Goal: Information Seeking & Learning: Learn about a topic

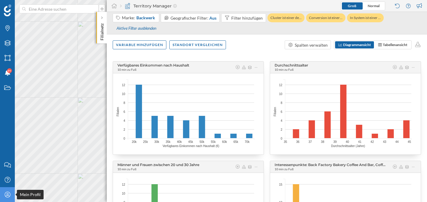
click at [6, 194] on icon "Mein Profil" at bounding box center [7, 194] width 7 height 6
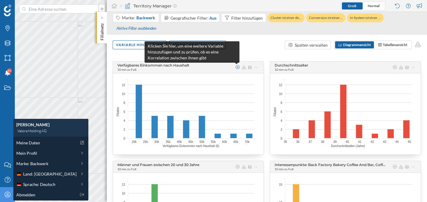
click at [238, 68] on icon at bounding box center [237, 67] width 5 height 4
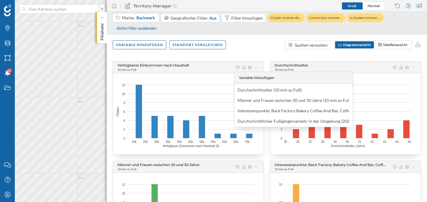
click at [264, 47] on div "Variable hinzufügen Standort vergleichen Spalten verwalten Diagrammansicht Tabe…" at bounding box center [267, 44] width 320 height 21
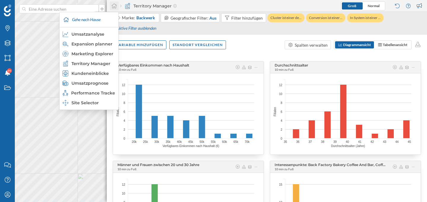
click at [112, 5] on icon at bounding box center [113, 6] width 5 height 5
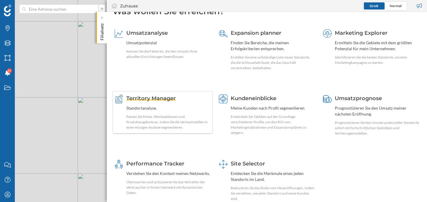
scroll to position [13, 0]
click at [261, 166] on div "Site Selector" at bounding box center [273, 163] width 84 height 8
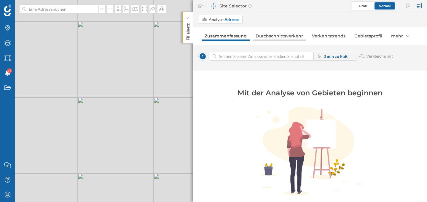
click at [266, 37] on link "Durchschnittsverkehr" at bounding box center [278, 35] width 53 height 9
click at [225, 34] on link "Zusammenfassung" at bounding box center [225, 35] width 47 height 9
click at [6, 55] on icon "Gebiete" at bounding box center [7, 58] width 7 height 6
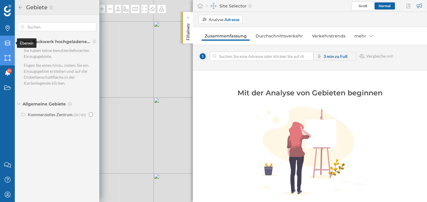
click at [10, 43] on icon "Ebenen" at bounding box center [7, 43] width 7 height 6
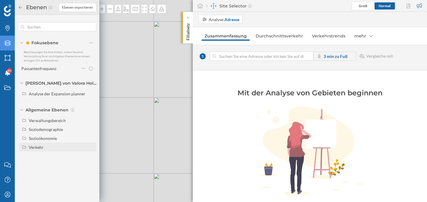
click at [36, 144] on div "Verkehr" at bounding box center [61, 147] width 65 height 6
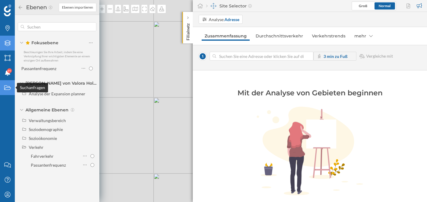
click at [9, 85] on icon "Suchanfragen" at bounding box center [7, 87] width 7 height 6
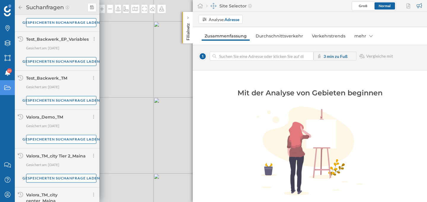
scroll to position [240, 0]
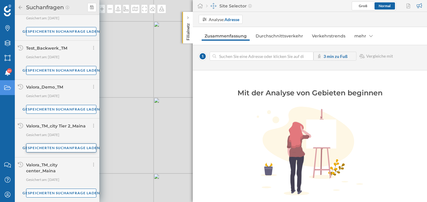
click at [67, 148] on div "Gespeicherten Suchanfrage laden" at bounding box center [61, 147] width 70 height 9
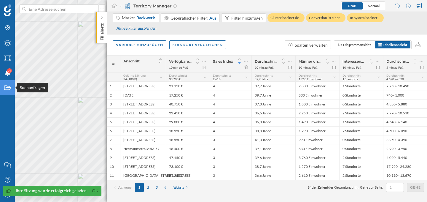
click at [12, 90] on div "Suchanfragen" at bounding box center [7, 87] width 15 height 15
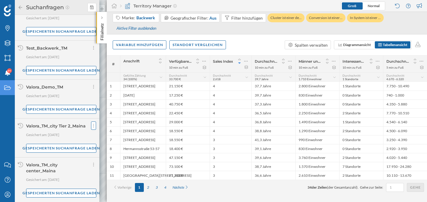
click at [93, 123] on div at bounding box center [93, 125] width 5 height 8
click at [109, 138] on span "Aktuellen Suchanfrage freigeben" at bounding box center [123, 137] width 60 height 5
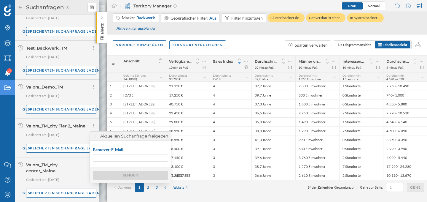
click at [97, 135] on icon at bounding box center [96, 136] width 4 height 4
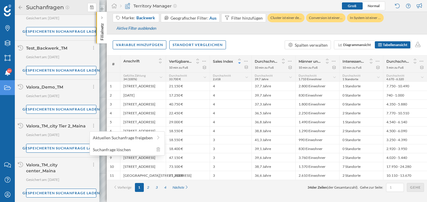
click at [87, 132] on p "Gesichert am: 02/09/2025" at bounding box center [61, 135] width 70 height 6
click at [367, 47] on span "Diagrammansicht" at bounding box center [354, 44] width 33 height 5
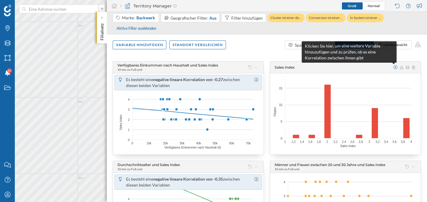
click at [394, 65] on icon at bounding box center [395, 67] width 5 height 4
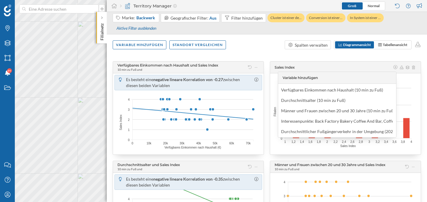
click at [275, 53] on div "Variable hinzufügen Standort vergleichen Spalten verwalten Diagrammansicht Tabe…" at bounding box center [267, 44] width 320 height 21
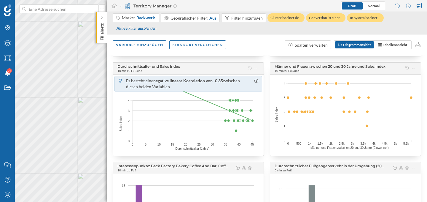
scroll to position [157, 0]
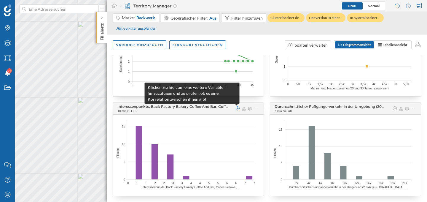
click at [238, 109] on icon at bounding box center [238, 108] width 4 height 4
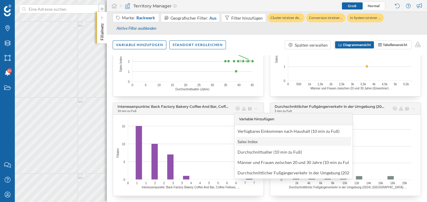
click at [247, 140] on div "Sales Index" at bounding box center [247, 141] width 20 height 5
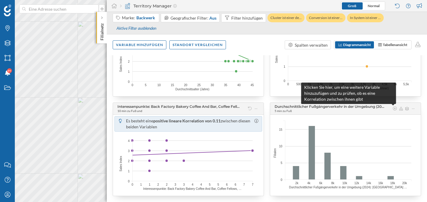
click at [394, 106] on div at bounding box center [394, 108] width 5 height 5
click at [393, 108] on icon at bounding box center [395, 108] width 4 height 4
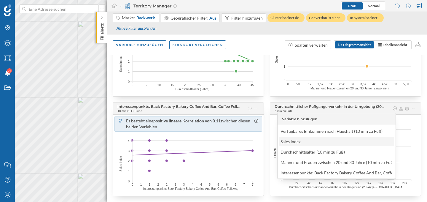
click at [354, 142] on div "Sales Index" at bounding box center [335, 141] width 111 height 6
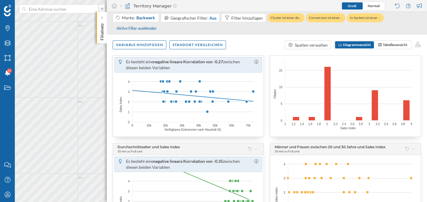
scroll to position [0, 0]
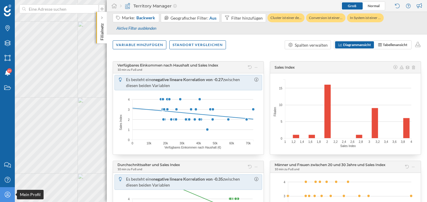
click at [11, 191] on div "Mein Profil" at bounding box center [7, 194] width 15 height 15
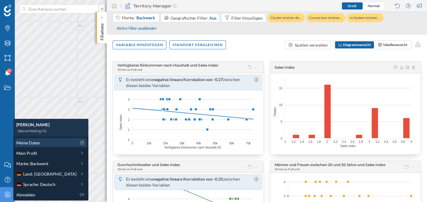
click at [35, 142] on span "Meine Daten" at bounding box center [28, 142] width 24 height 6
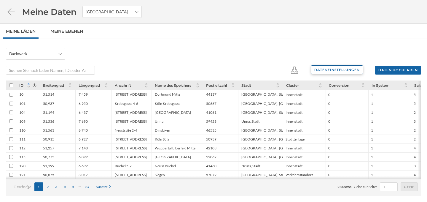
click at [332, 71] on div "Dateneinstellungen" at bounding box center [337, 69] width 52 height 9
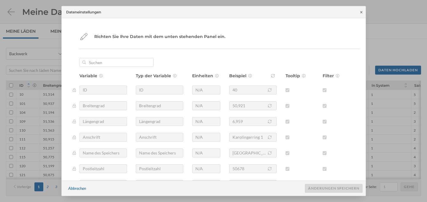
click at [362, 11] on icon at bounding box center [361, 12] width 4 height 4
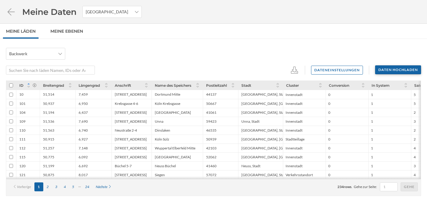
click at [396, 69] on div "Daten hochladen" at bounding box center [398, 69] width 46 height 9
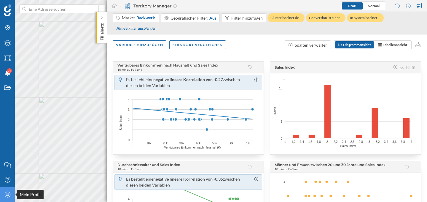
click at [3, 190] on div "Mein Profil" at bounding box center [7, 194] width 15 height 15
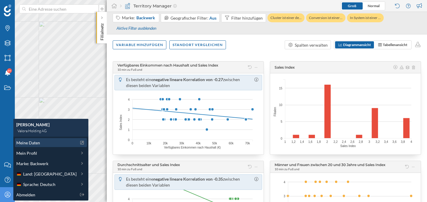
click at [47, 143] on div "Meine Daten" at bounding box center [46, 142] width 60 height 6
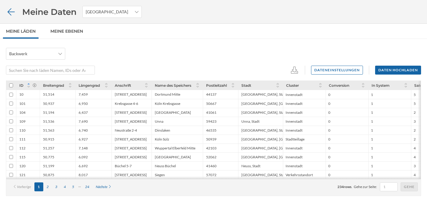
click at [10, 11] on icon at bounding box center [11, 12] width 10 height 8
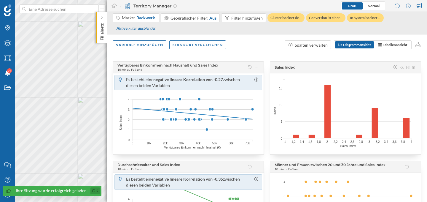
click at [93, 191] on link "Ok" at bounding box center [94, 190] width 9 height 7
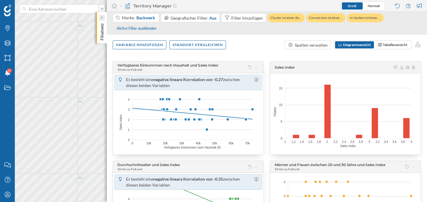
click at [102, 20] on icon at bounding box center [102, 18] width 2 height 6
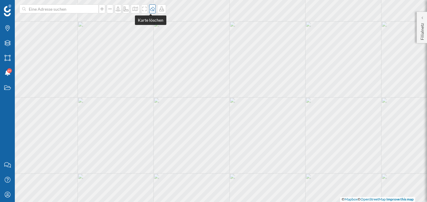
click at [153, 11] on div at bounding box center [152, 8] width 7 height 9
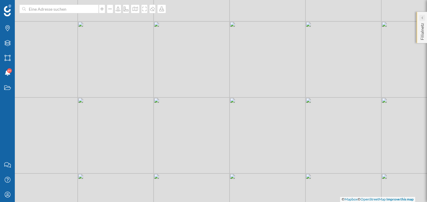
click at [423, 19] on div at bounding box center [422, 18] width 6 height 6
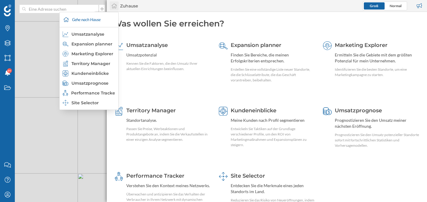
click at [114, 6] on icon at bounding box center [114, 5] width 6 height 5
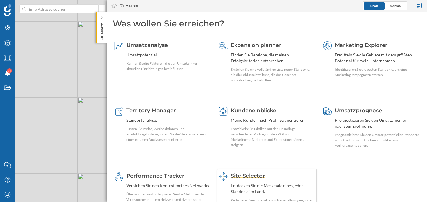
click at [242, 179] on div "Site Selector" at bounding box center [273, 176] width 84 height 8
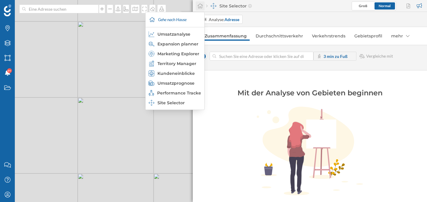
click at [198, 5] on icon at bounding box center [199, 6] width 5 height 5
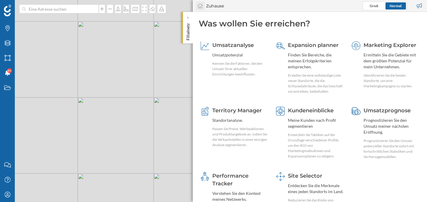
click at [198, 5] on icon at bounding box center [199, 6] width 5 height 5
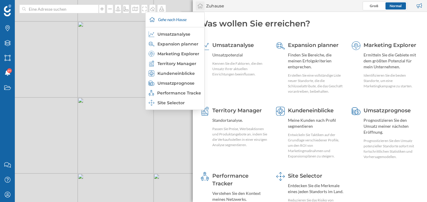
click at [199, 6] on icon at bounding box center [200, 5] width 6 height 5
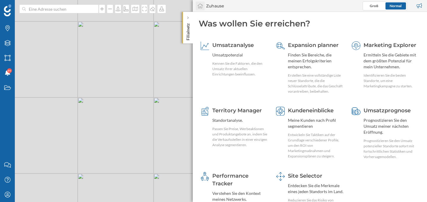
click at [199, 6] on icon at bounding box center [200, 5] width 6 height 5
click at [216, 5] on div "Zuhause" at bounding box center [215, 6] width 18 height 6
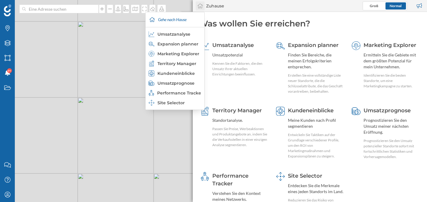
click at [199, 2] on div at bounding box center [200, 5] width 9 height 9
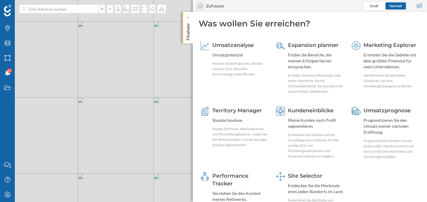
click at [199, 2] on div at bounding box center [200, 5] width 9 height 9
click at [2, 193] on div "Mein Profil" at bounding box center [7, 194] width 15 height 15
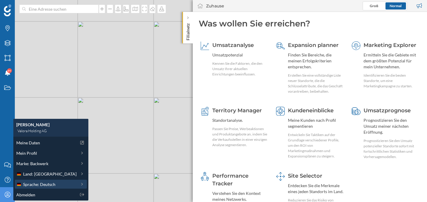
click at [39, 183] on span "Sprache: Deutsch" at bounding box center [39, 184] width 32 height 6
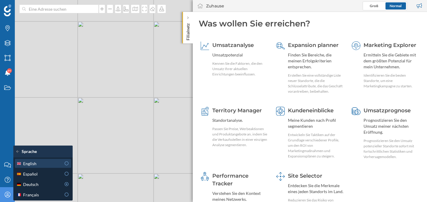
click at [57, 164] on div "English" at bounding box center [38, 163] width 45 height 6
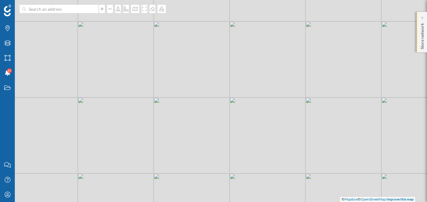
click at [423, 24] on p "Store network" at bounding box center [422, 35] width 6 height 28
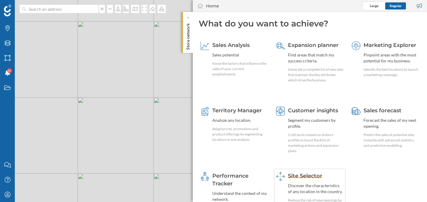
click at [288, 171] on div "Site Selector Discover the characteristics of any location in the country. Redu…" at bounding box center [309, 192] width 71 height 48
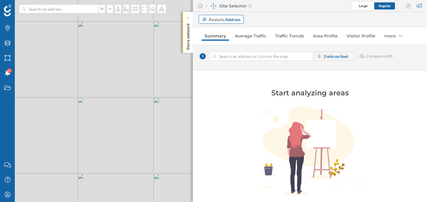
click at [228, 17] on strong "Address" at bounding box center [232, 19] width 15 height 5
click at [238, 40] on div "Commercial area" at bounding box center [221, 42] width 38 height 6
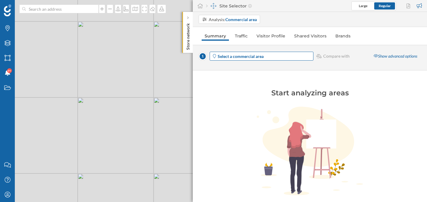
click at [235, 56] on strong "Select a commercial area" at bounding box center [241, 56] width 46 height 5
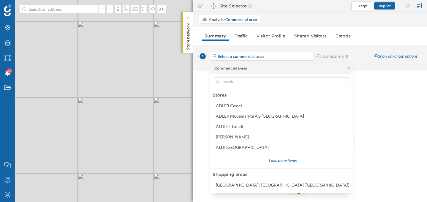
click at [298, 23] on div "Analysis: Commercial area" at bounding box center [313, 19] width 228 height 9
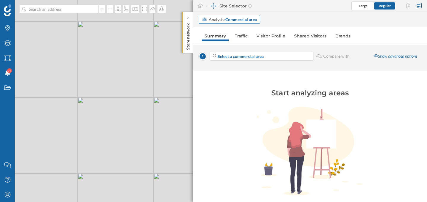
click at [243, 20] on strong "Commercial area" at bounding box center [240, 19] width 31 height 5
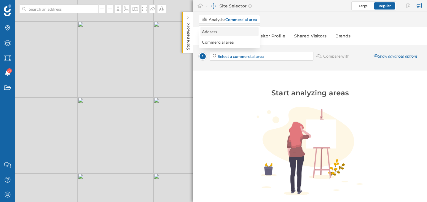
click at [232, 33] on div "Address" at bounding box center [229, 31] width 55 height 6
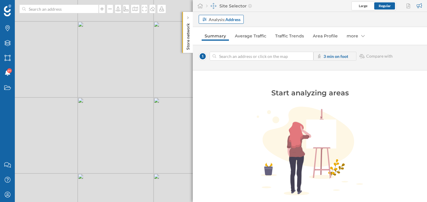
click at [234, 23] on div "Analysis: Address" at bounding box center [221, 19] width 45 height 9
click at [295, 19] on div "Analysis: Address" at bounding box center [313, 19] width 228 height 9
click at [316, 15] on div "Analysis: Address" at bounding box center [313, 19] width 228 height 9
click at [365, 38] on div "more" at bounding box center [355, 35] width 24 height 9
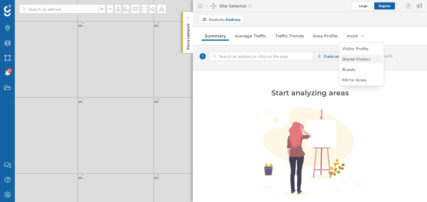
click at [378, 56] on div "Shared Visitors" at bounding box center [361, 59] width 38 height 6
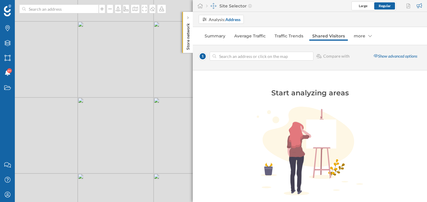
click at [65, 87] on div "© Mapbox © OpenStreetMap Improve this map" at bounding box center [213, 101] width 427 height 202
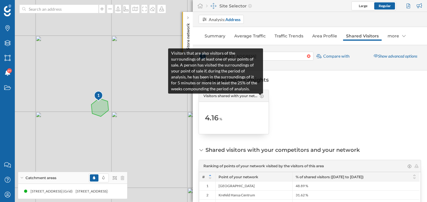
scroll to position [2, 0]
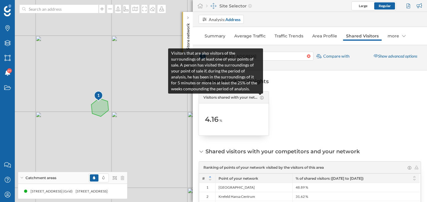
click at [304, 108] on div at bounding box center [310, 113] width 70 height 44
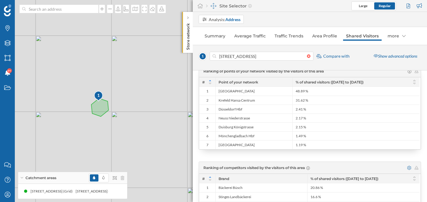
scroll to position [0, 0]
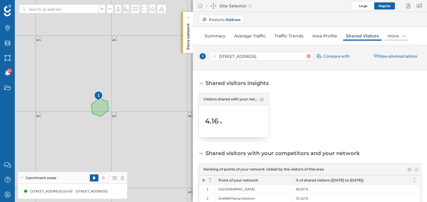
click at [400, 38] on div "more" at bounding box center [396, 35] width 24 height 9
click at [399, 71] on div "Mirror Areas" at bounding box center [396, 69] width 27 height 6
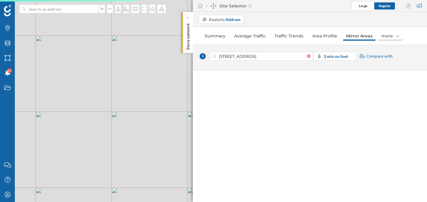
click at [395, 33] on div "more" at bounding box center [390, 35] width 24 height 9
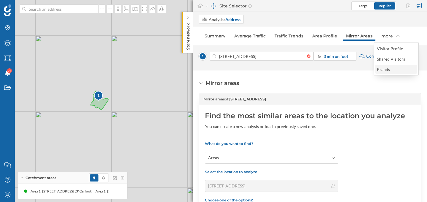
click at [397, 67] on div "Brands" at bounding box center [396, 69] width 38 height 6
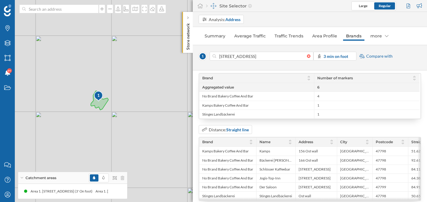
scroll to position [35, 0]
click at [385, 37] on icon at bounding box center [387, 36] width 4 height 4
click at [382, 46] on div "Visitor Profile" at bounding box center [379, 48] width 26 height 5
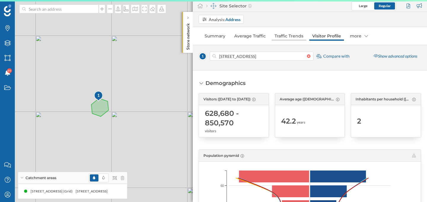
click at [289, 40] on link "Traffic Trends" at bounding box center [288, 35] width 35 height 9
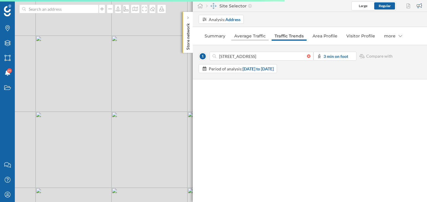
click at [257, 37] on link "Average Traffic" at bounding box center [249, 35] width 37 height 9
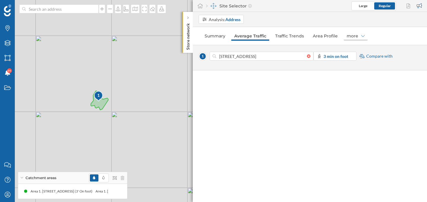
click at [361, 37] on icon at bounding box center [363, 36] width 4 height 4
click at [298, 39] on link "Traffic Trends" at bounding box center [289, 35] width 35 height 9
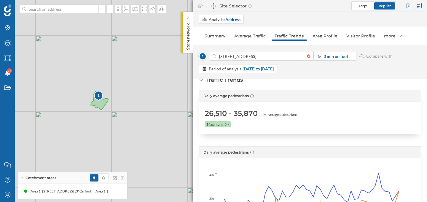
scroll to position [0, 0]
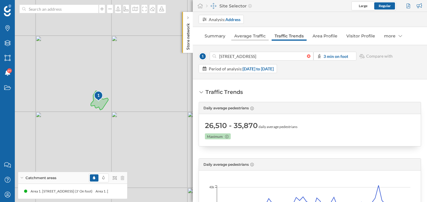
click at [258, 34] on link "Average Traffic" at bounding box center [249, 35] width 37 height 9
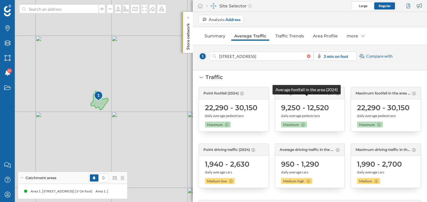
scroll to position [7, 0]
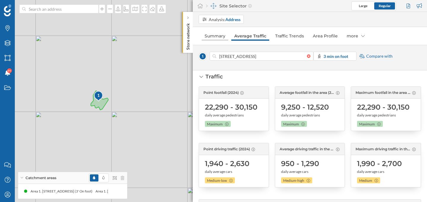
click at [215, 38] on link "Summary" at bounding box center [215, 35] width 27 height 9
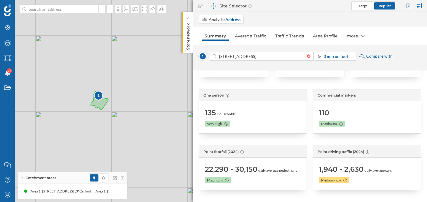
scroll to position [0, 0]
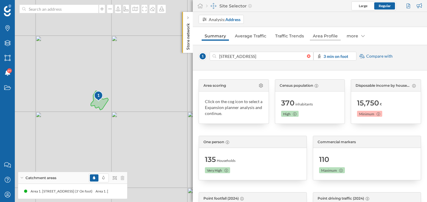
click at [319, 38] on link "Area Profile" at bounding box center [325, 35] width 31 height 9
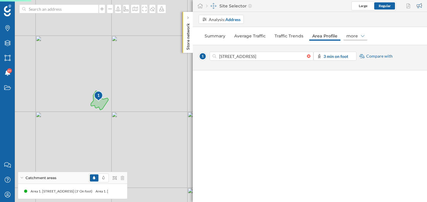
click at [348, 36] on div "more" at bounding box center [355, 35] width 24 height 9
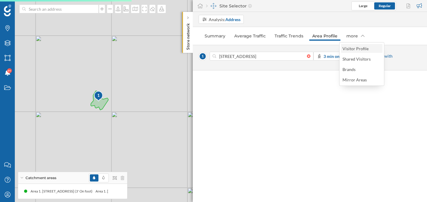
click at [356, 51] on div "Visitor Profile" at bounding box center [361, 48] width 41 height 9
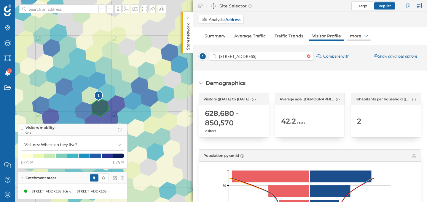
click at [359, 37] on div "more" at bounding box center [359, 35] width 24 height 9
click at [367, 50] on div "Area Profile" at bounding box center [357, 48] width 22 height 5
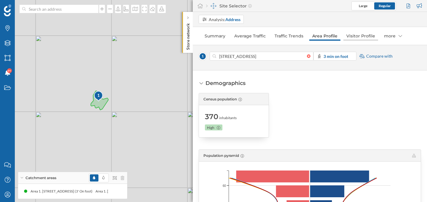
click at [361, 37] on link "Visitor Profile" at bounding box center [360, 35] width 35 height 9
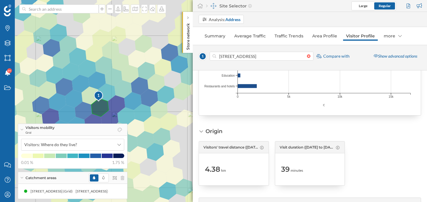
scroll to position [803, 0]
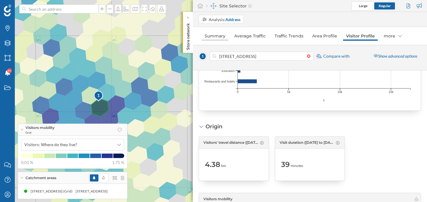
click at [218, 34] on link "Summary" at bounding box center [215, 35] width 27 height 9
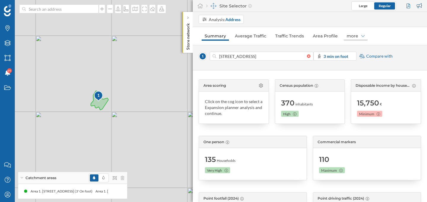
click at [360, 38] on div "more" at bounding box center [355, 35] width 24 height 9
click at [352, 36] on div "more" at bounding box center [355, 35] width 24 height 9
click at [332, 35] on link "Area Profile" at bounding box center [325, 35] width 31 height 9
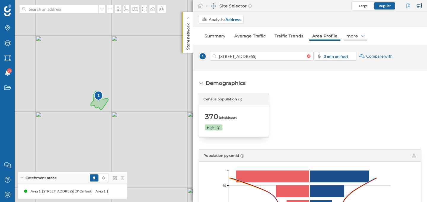
click at [354, 31] on div "more" at bounding box center [355, 35] width 24 height 9
click at [241, 35] on link "Average Traffic" at bounding box center [249, 35] width 37 height 9
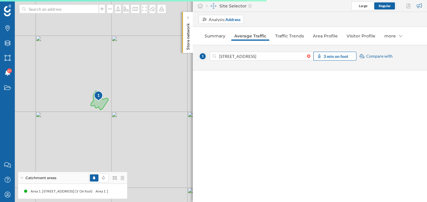
click at [319, 58] on icon at bounding box center [319, 56] width 3 height 4
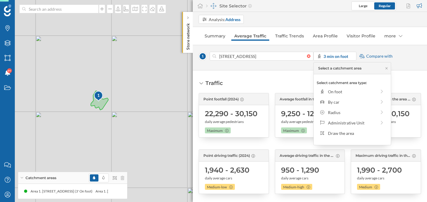
click at [375, 56] on span "Compare with" at bounding box center [379, 56] width 26 height 6
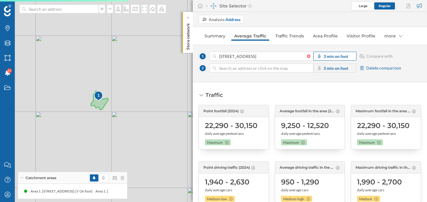
click at [348, 59] on div "3 min on foot" at bounding box center [334, 56] width 43 height 9
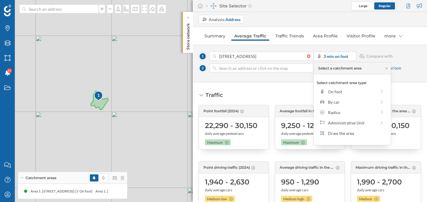
click at [377, 57] on span "Compare with" at bounding box center [379, 56] width 26 height 6
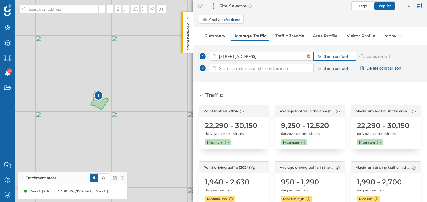
click at [347, 56] on div "3 min on foot" at bounding box center [334, 56] width 43 height 9
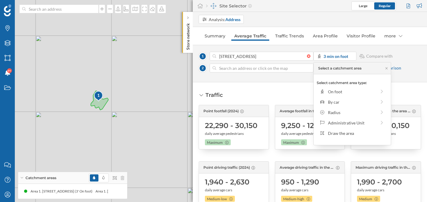
click at [400, 87] on div "Traffic Point footfall (2024) 22,290 - 30,150 daily average pedestrians Maximum…" at bounding box center [310, 141] width 234 height 119
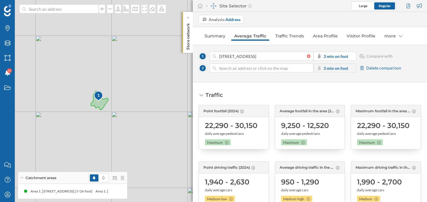
click at [379, 70] on span "Delete comparison" at bounding box center [383, 68] width 35 height 6
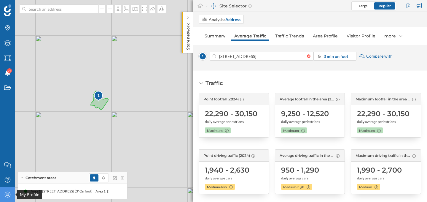
click at [10, 191] on icon "My Profile" at bounding box center [7, 194] width 7 height 6
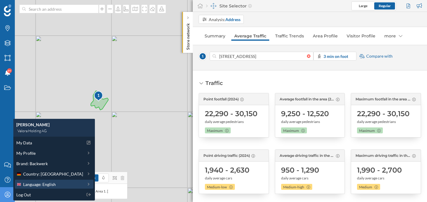
click at [46, 182] on span "Language: English" at bounding box center [39, 184] width 33 height 6
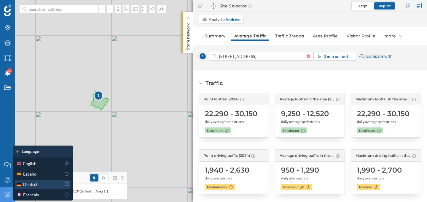
click at [55, 184] on div "Deutsch" at bounding box center [38, 184] width 45 height 6
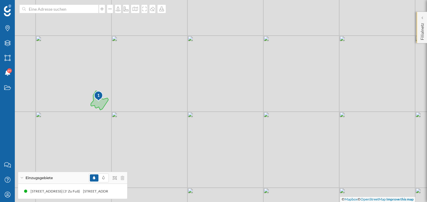
click at [423, 21] on p "Filialnetz" at bounding box center [422, 30] width 6 height 19
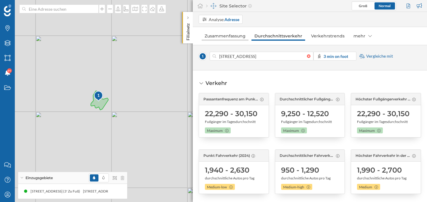
click at [221, 37] on link "Zusammenfassung" at bounding box center [225, 35] width 47 height 9
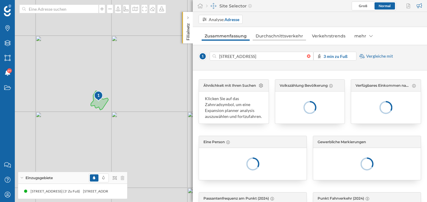
click at [262, 34] on link "Durchschnittsverkehr" at bounding box center [278, 35] width 53 height 9
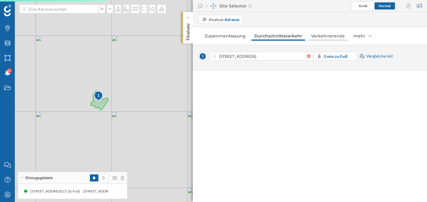
click at [326, 34] on link "Verkehrstrends" at bounding box center [327, 35] width 39 height 9
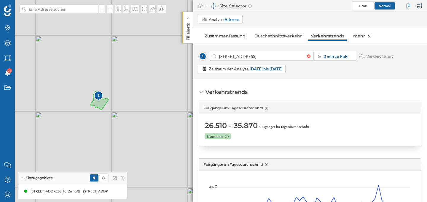
click at [371, 56] on span "Vergleiche mit" at bounding box center [379, 56] width 27 height 6
click at [277, 65] on div "Zeitraum der Analyse: 16/09/2024 bis 14/09/2025" at bounding box center [245, 68] width 73 height 6
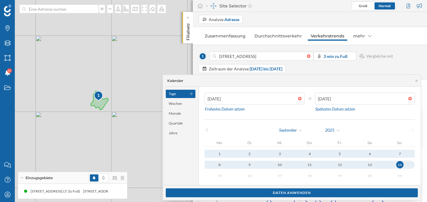
click at [316, 76] on div "Kalender" at bounding box center [292, 81] width 258 height 12
click at [376, 55] on span "Vergleiche mit" at bounding box center [379, 56] width 27 height 6
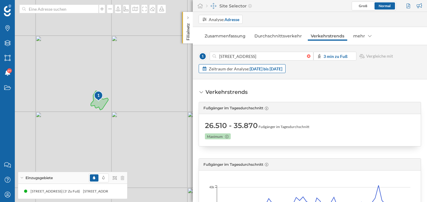
click at [258, 70] on strong "16/09/2024 bis 14/09/2025" at bounding box center [266, 68] width 33 height 5
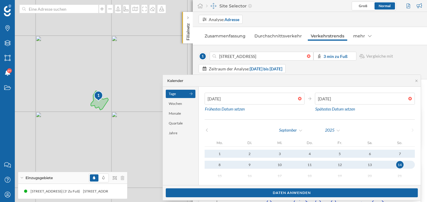
click at [342, 74] on div "1 Ostwall 144, 47798 Krefeld, Germany 3 min zu Fuß Vergleiche mit Zeitraum der …" at bounding box center [310, 62] width 234 height 34
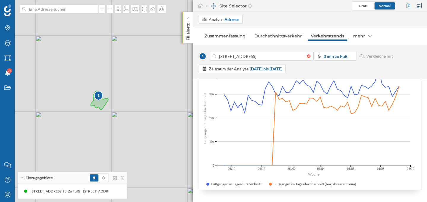
scroll to position [0, 0]
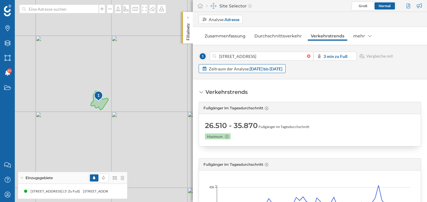
click at [282, 66] on strong "16/09/2024 bis 14/09/2025" at bounding box center [266, 68] width 33 height 5
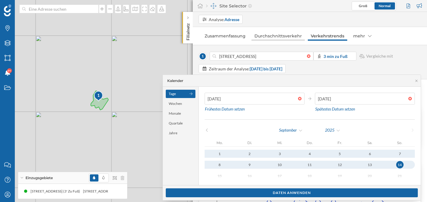
click at [271, 37] on link "Durchschnittsverkehr" at bounding box center [277, 35] width 53 height 9
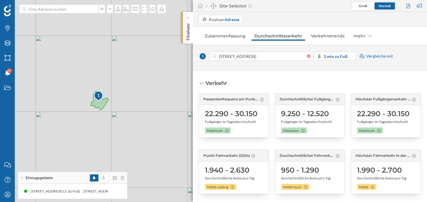
click at [385, 58] on span "Vergleiche mit" at bounding box center [379, 56] width 27 height 6
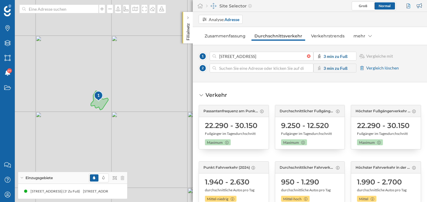
click at [79, 119] on div "1 © Mapbox © OpenStreetMap Improve this map" at bounding box center [213, 101] width 427 height 202
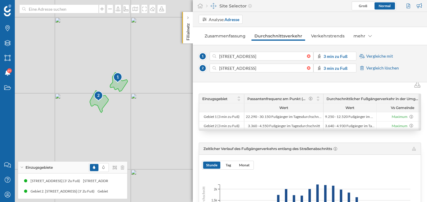
scroll to position [25, 0]
click at [321, 36] on link "Verkehrstrends" at bounding box center [327, 35] width 39 height 9
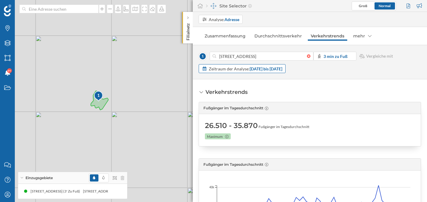
click at [251, 69] on strong "16/09/2024 bis 14/09/2025" at bounding box center [266, 68] width 33 height 5
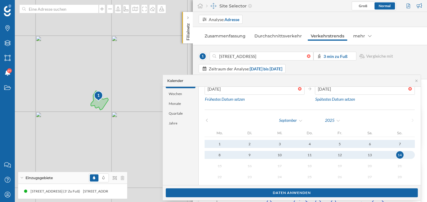
scroll to position [0, 0]
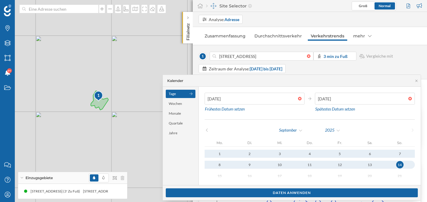
click at [277, 22] on div "Analyse: Adresse" at bounding box center [313, 19] width 228 height 9
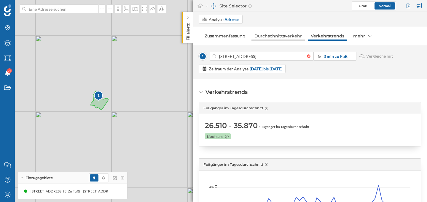
click at [272, 33] on link "Durchschnittsverkehr" at bounding box center [277, 35] width 53 height 9
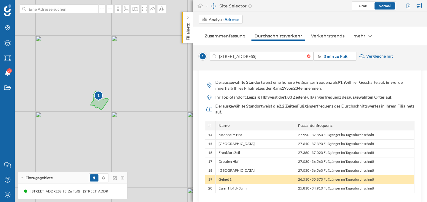
scroll to position [412, 0]
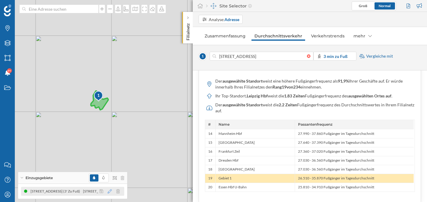
click at [109, 192] on icon at bounding box center [110, 191] width 4 height 4
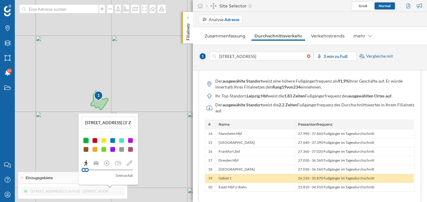
click at [113, 195] on div "Gebiet 1. Ostwall 144, 47798 Krefeld, Germany (3' Zu Fuß) Gebiet 1. Ostwall 144…" at bounding box center [72, 190] width 109 height 15
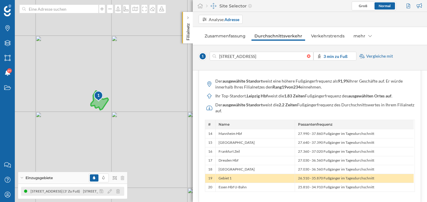
click at [110, 193] on div at bounding box center [111, 190] width 26 height 7
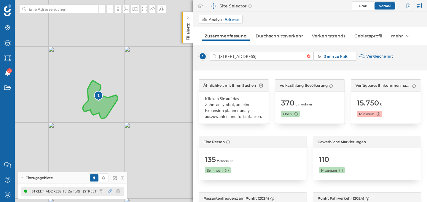
click at [111, 193] on icon at bounding box center [110, 191] width 4 height 4
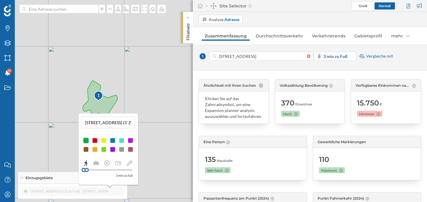
click at [69, 180] on div "Einzugsgebiete" at bounding box center [72, 178] width 109 height 12
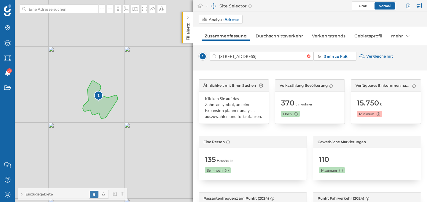
click at [73, 194] on div "Einzugsgebiete" at bounding box center [72, 194] width 109 height 12
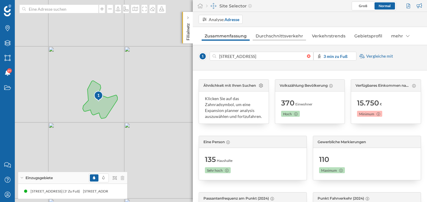
click at [281, 37] on link "Durchschnittsverkehr" at bounding box center [278, 35] width 53 height 9
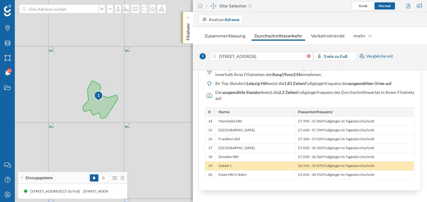
scroll to position [412, 0]
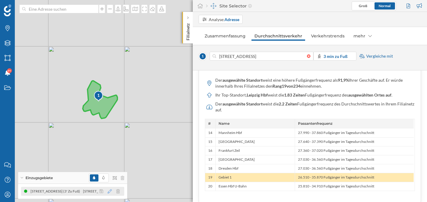
click at [111, 191] on icon at bounding box center [110, 191] width 4 height 4
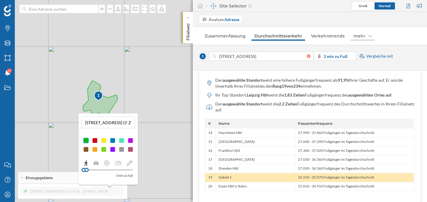
click at [370, 38] on div "mehr" at bounding box center [362, 35] width 24 height 9
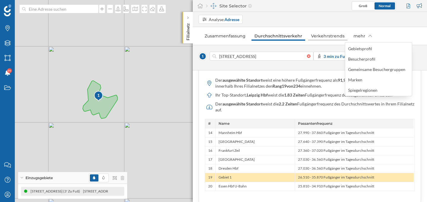
click at [316, 36] on link "Verkehrstrends" at bounding box center [327, 35] width 39 height 9
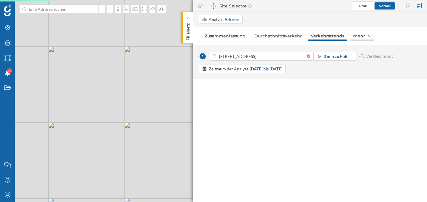
click at [358, 38] on div "mehr" at bounding box center [362, 35] width 24 height 9
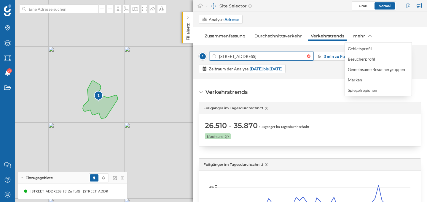
click at [228, 57] on input "Ostwall 144, 47798 Krefeld, Germany" at bounding box center [261, 56] width 91 height 9
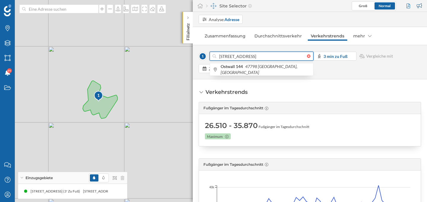
click at [228, 57] on input "Ostwall 144, 47798 Krefeld, Germany" at bounding box center [261, 56] width 91 height 9
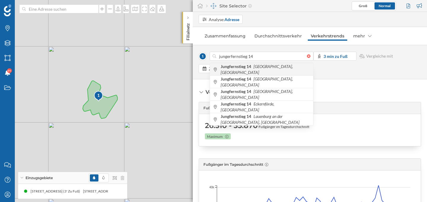
click at [241, 69] on b "Jungfernstieg 14" at bounding box center [236, 66] width 32 height 5
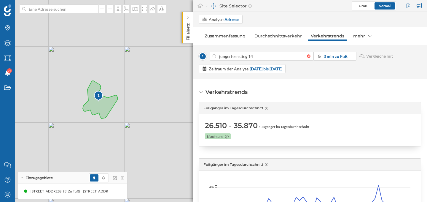
type input "Jungfernstieg 14, 20095 Hamburg, Germany"
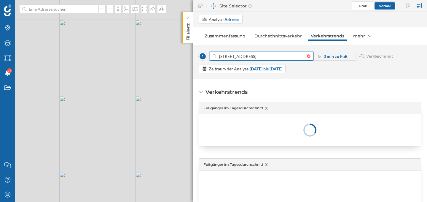
click at [259, 55] on input "Jungfernstieg 14, 20095 Hamburg, Germany" at bounding box center [261, 56] width 91 height 9
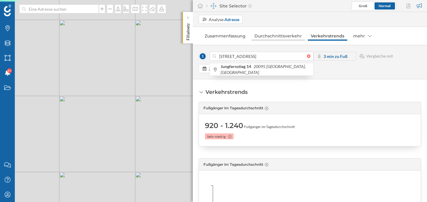
click at [266, 35] on link "Durchschnittsverkehr" at bounding box center [277, 35] width 53 height 9
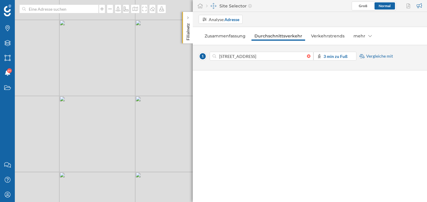
click at [372, 55] on span "Vergleiche mit" at bounding box center [379, 56] width 27 height 6
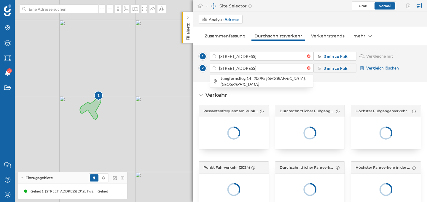
type input "Jungfernstieg 14, 20095 Hamburg, Germany"
click at [335, 68] on strong "3 min zu Fuß" at bounding box center [335, 67] width 24 height 5
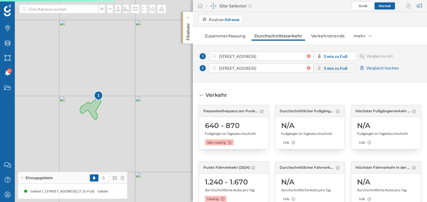
click at [328, 70] on strong "3 min zu Fuß" at bounding box center [335, 67] width 24 height 5
click at [332, 68] on strong "3 min zu Fuß" at bounding box center [335, 67] width 24 height 5
click at [330, 74] on div "1 Jungfernstieg 14, 20095 Hamburg, Germany 3 min zu Fuß Vergleiche mit 2 Jungfe…" at bounding box center [310, 64] width 222 height 24
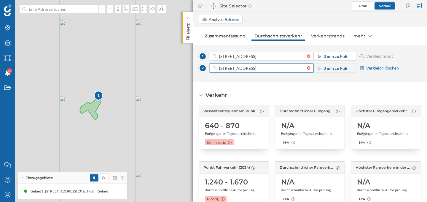
click at [265, 67] on input "Jungfernstieg 14, 20095 Hamburg, Germany" at bounding box center [261, 67] width 91 height 9
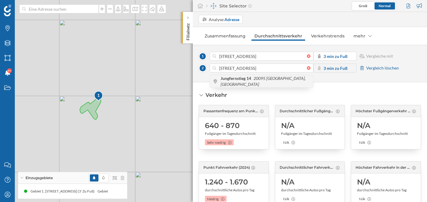
click at [261, 83] on icon "20095 Hamburg, Germany" at bounding box center [262, 81] width 85 height 11
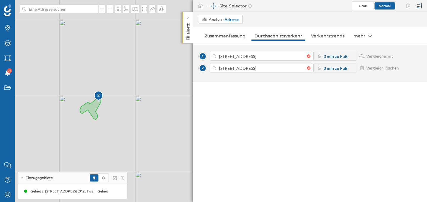
click at [329, 68] on strong "3 min zu Fuß" at bounding box center [335, 67] width 24 height 5
click at [335, 72] on div "3 min zu Fuß" at bounding box center [334, 67] width 43 height 9
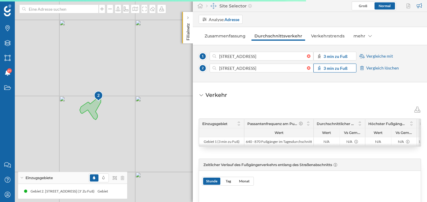
click at [338, 69] on strong "3 min zu Fuß" at bounding box center [335, 67] width 24 height 5
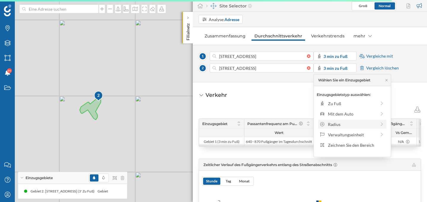
click at [335, 127] on div "Radius" at bounding box center [352, 124] width 48 height 6
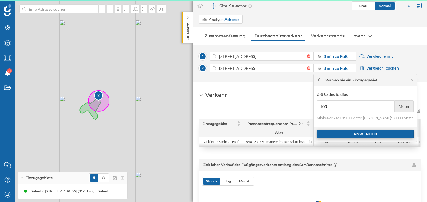
click at [340, 134] on div "Anwenden" at bounding box center [364, 133] width 97 height 9
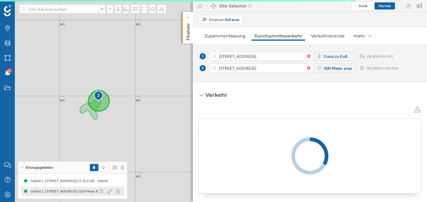
click at [108, 192] on icon at bounding box center [110, 191] width 4 height 4
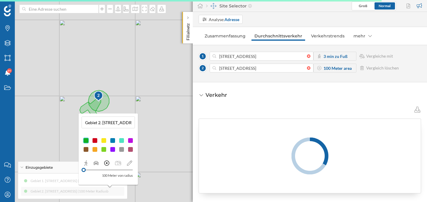
click at [132, 140] on div at bounding box center [130, 140] width 6 height 6
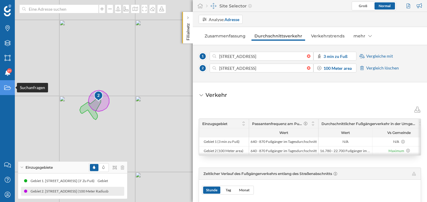
click at [6, 93] on div "Suchanfragen" at bounding box center [7, 87] width 15 height 15
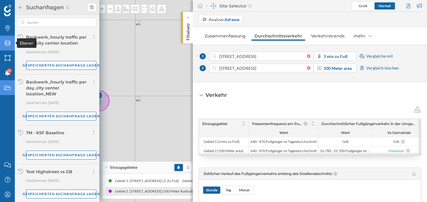
click at [9, 44] on icon at bounding box center [7, 43] width 6 height 6
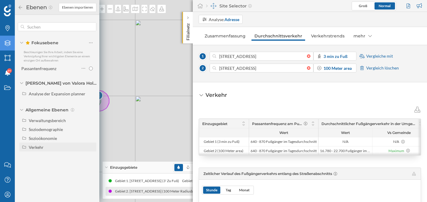
click at [47, 144] on div "Verkehr" at bounding box center [61, 147] width 65 height 6
click at [52, 169] on div "Fokusebene Beschleunigen Sie Ihre Arbeit, indem Sie eine Verknüpfung Ihrer wich…" at bounding box center [57, 96] width 84 height 163
click at [92, 165] on input "Passantenfrequenz" at bounding box center [92, 165] width 4 height 4
radio input "true"
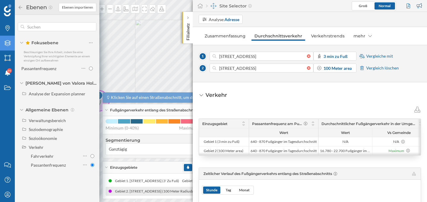
click at [188, 15] on div "Filialnetz" at bounding box center [187, 27] width 10 height 31
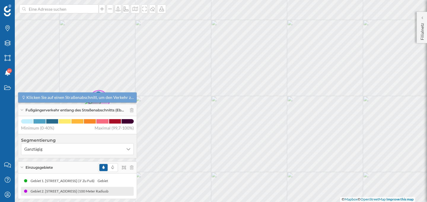
click at [23, 111] on div "Fußgängerverkehr entlang des Straßenabschnitts (Eb…" at bounding box center [77, 110] width 119 height 12
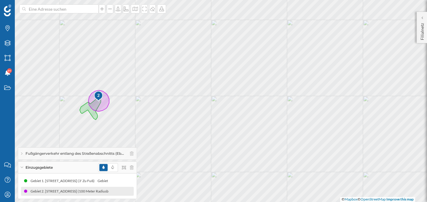
click at [20, 167] on div "Einzugsgebiete" at bounding box center [77, 167] width 119 height 12
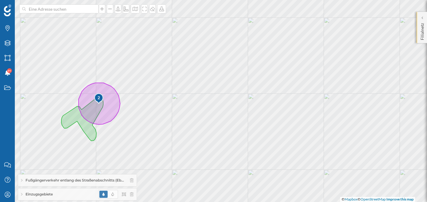
click at [423, 24] on p "Filialnetz" at bounding box center [422, 30] width 6 height 19
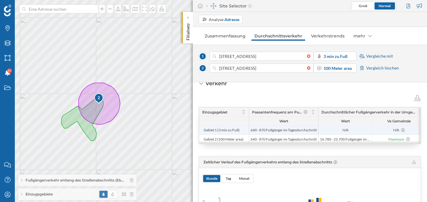
scroll to position [5, 0]
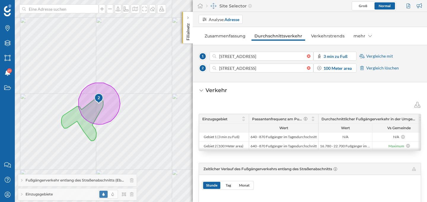
click at [201, 91] on icon at bounding box center [201, 90] width 5 height 4
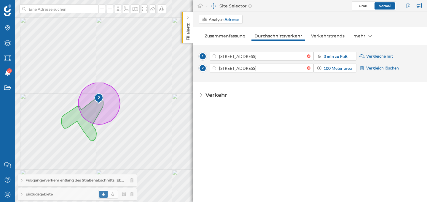
scroll to position [0, 0]
click at [201, 91] on div "Verkehr" at bounding box center [213, 95] width 28 height 8
